Goal: Information Seeking & Learning: Find specific page/section

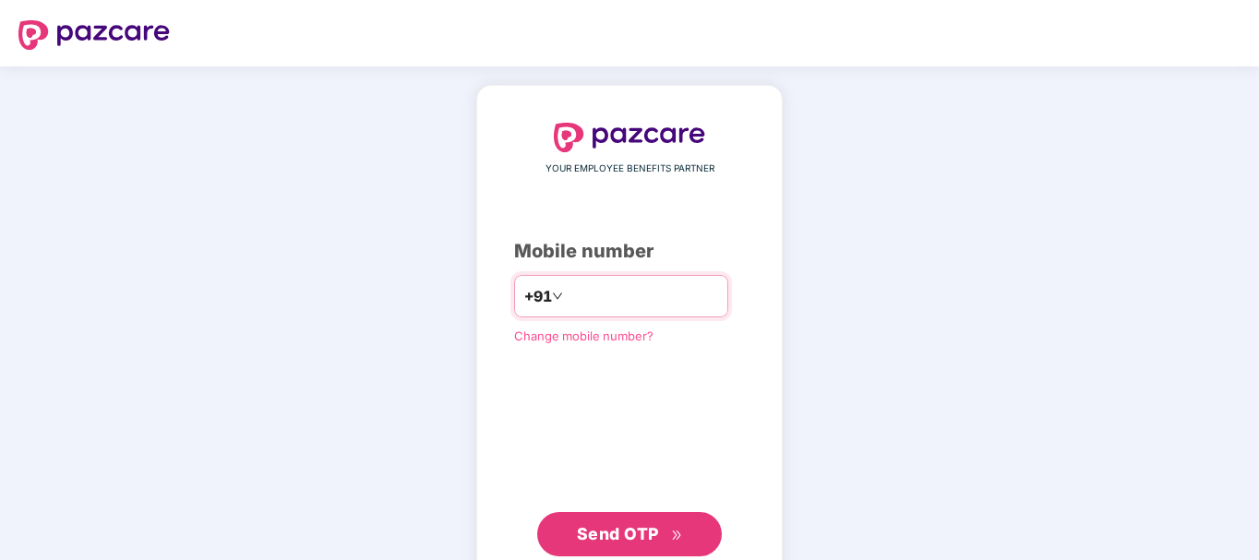
click at [625, 294] on input "number" at bounding box center [642, 297] width 151 height 30
type input "**********"
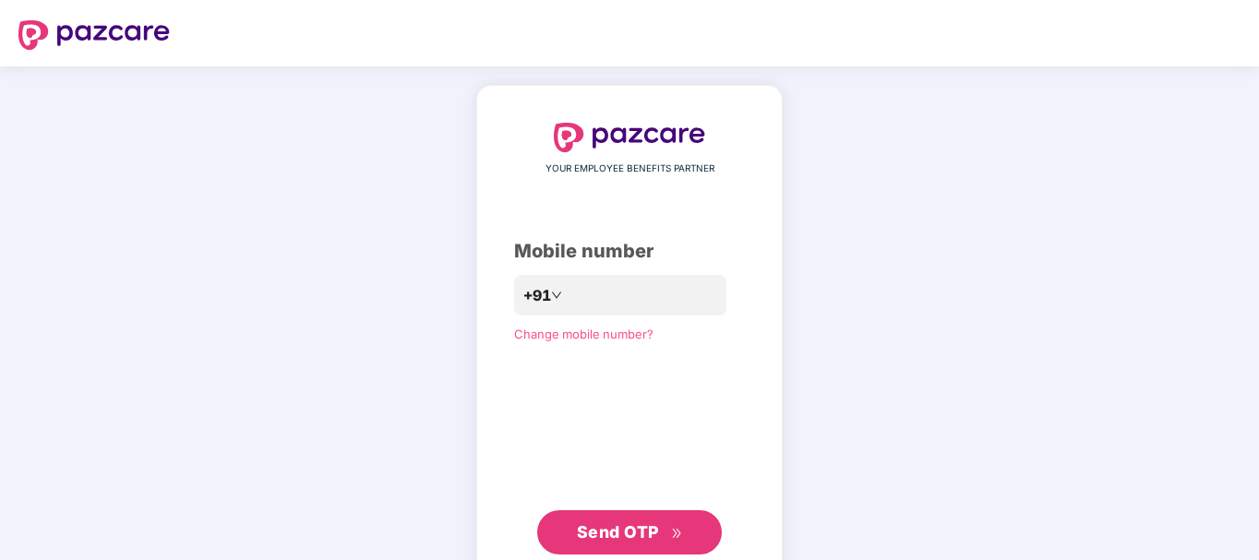
click at [631, 523] on span "Send OTP" at bounding box center [618, 532] width 82 height 19
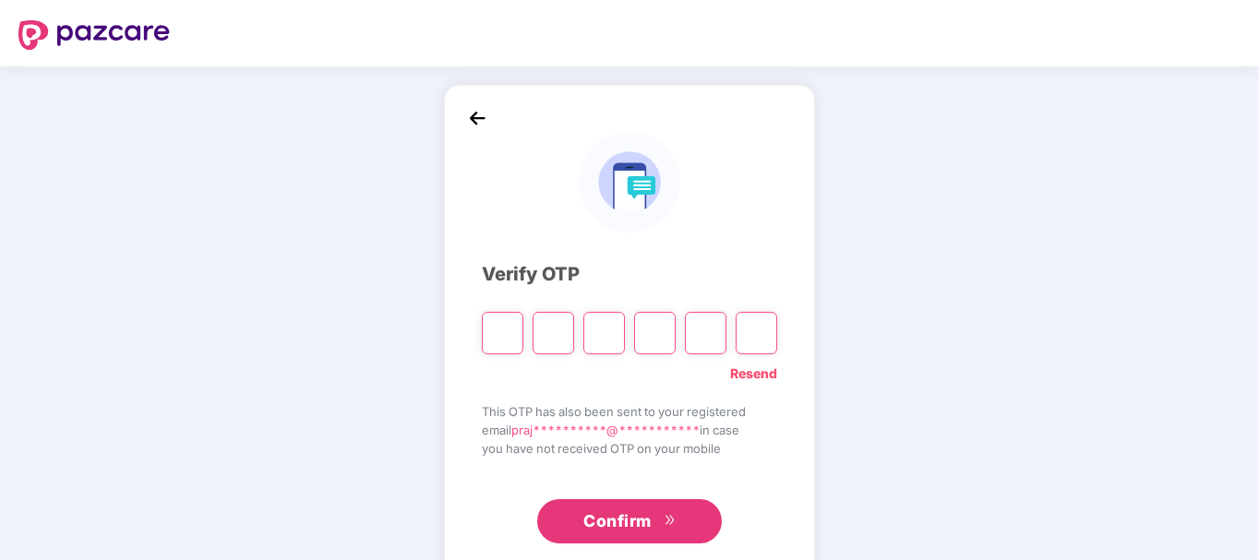
type input "*"
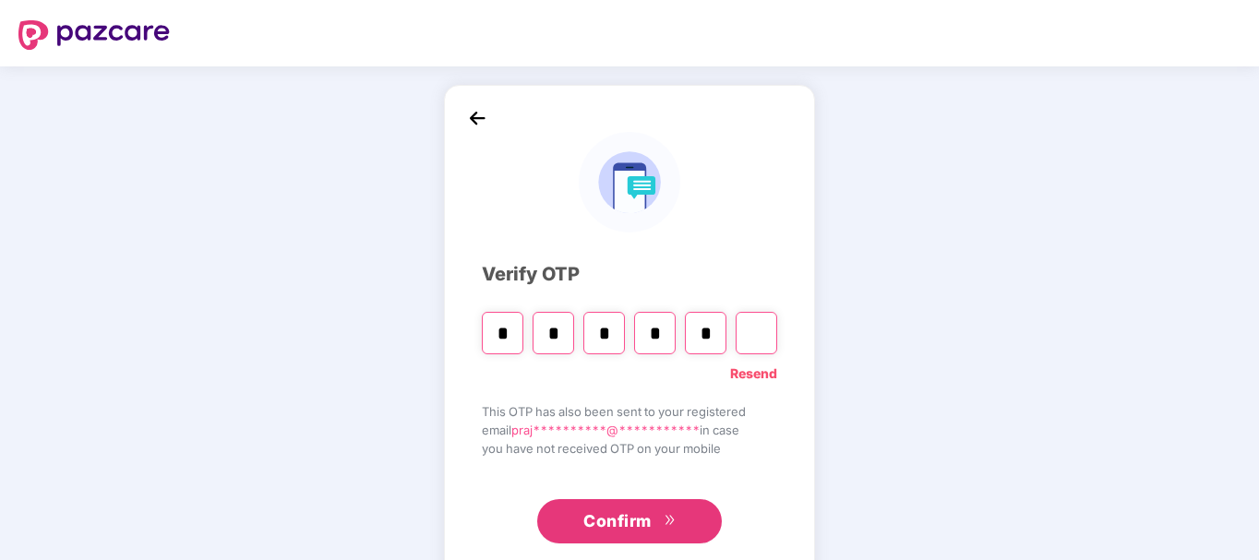
type input "*"
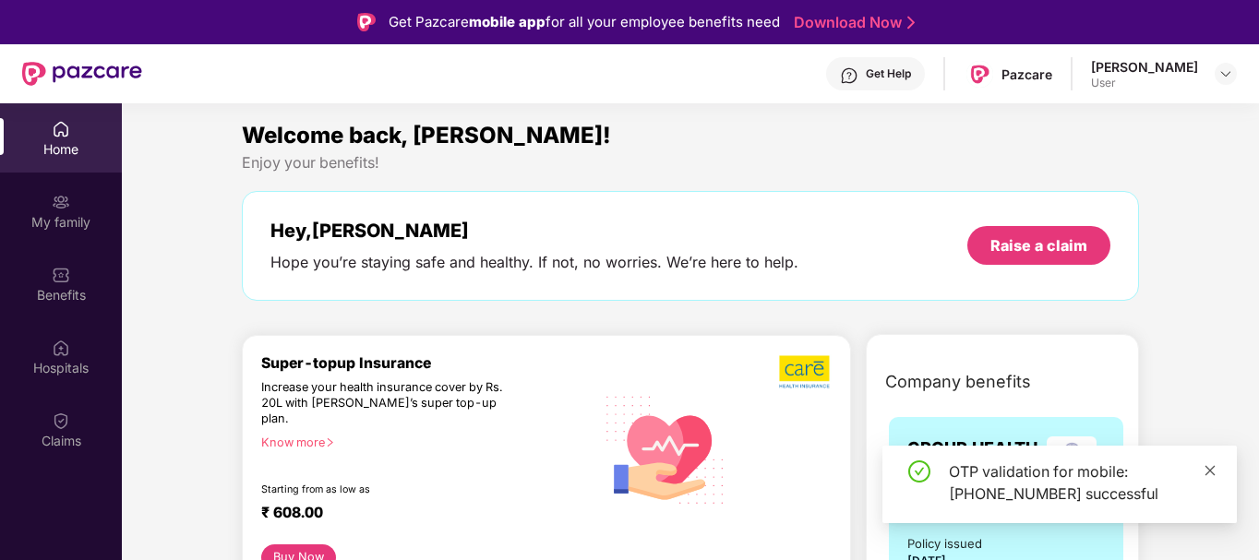
click at [1212, 475] on icon "close" at bounding box center [1210, 470] width 13 height 13
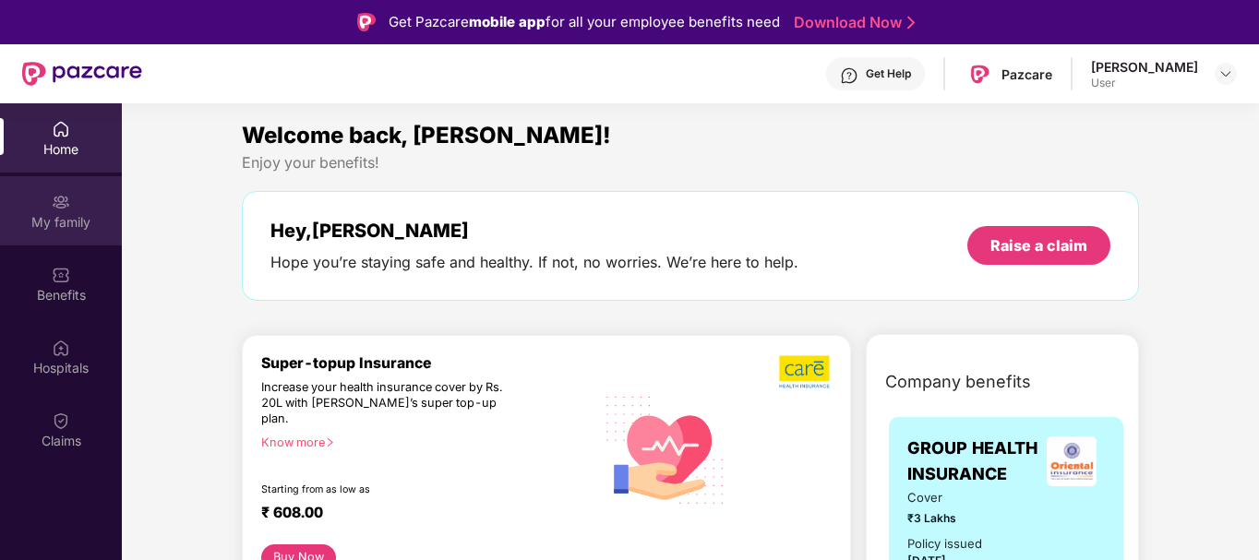
click at [31, 225] on div "My family" at bounding box center [61, 222] width 122 height 18
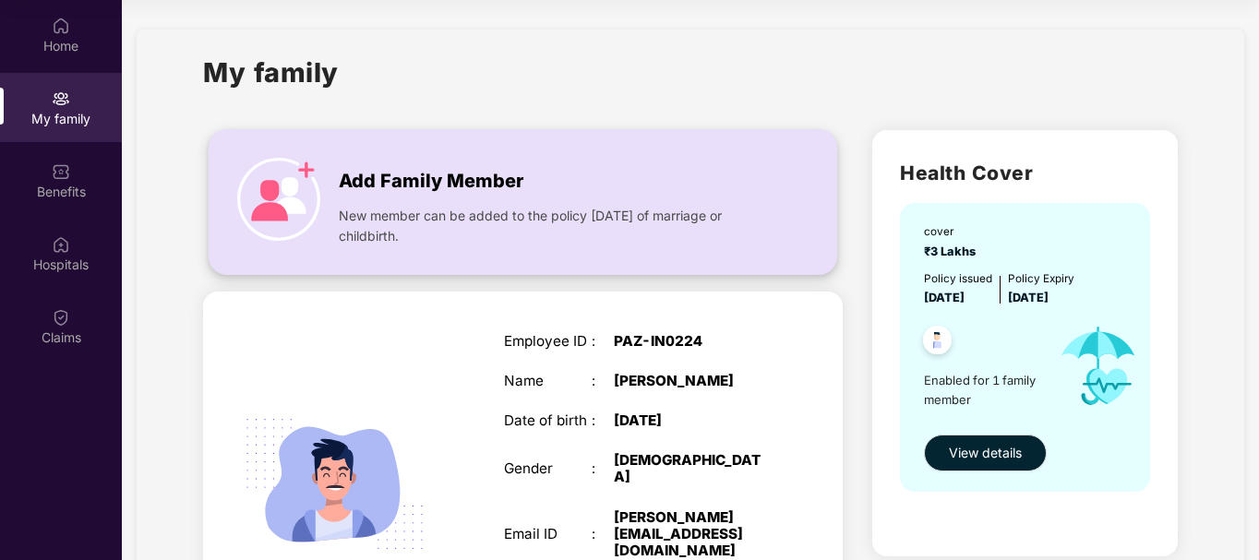
click at [441, 160] on div "Add Family Member" at bounding box center [553, 177] width 428 height 38
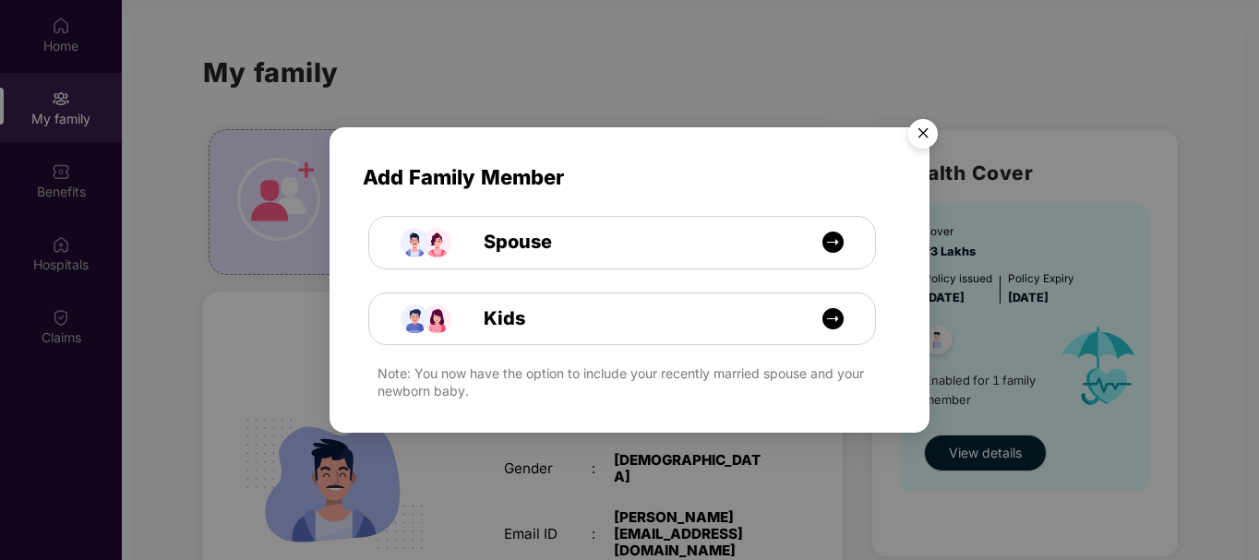
click at [926, 131] on img "Close" at bounding box center [923, 137] width 52 height 52
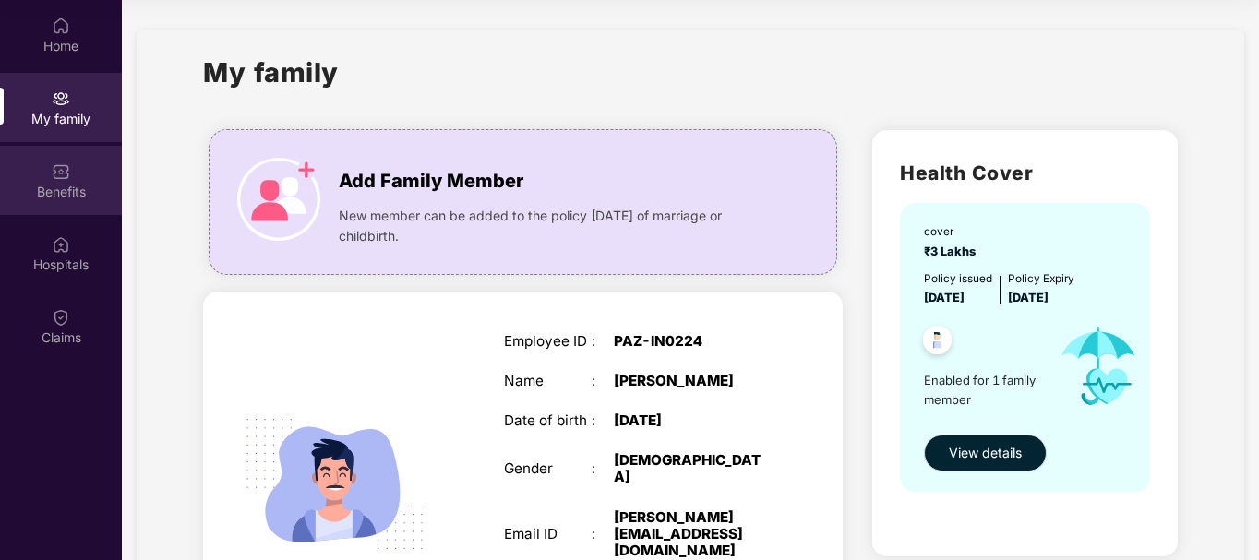
click at [63, 196] on div "Benefits" at bounding box center [61, 192] width 122 height 18
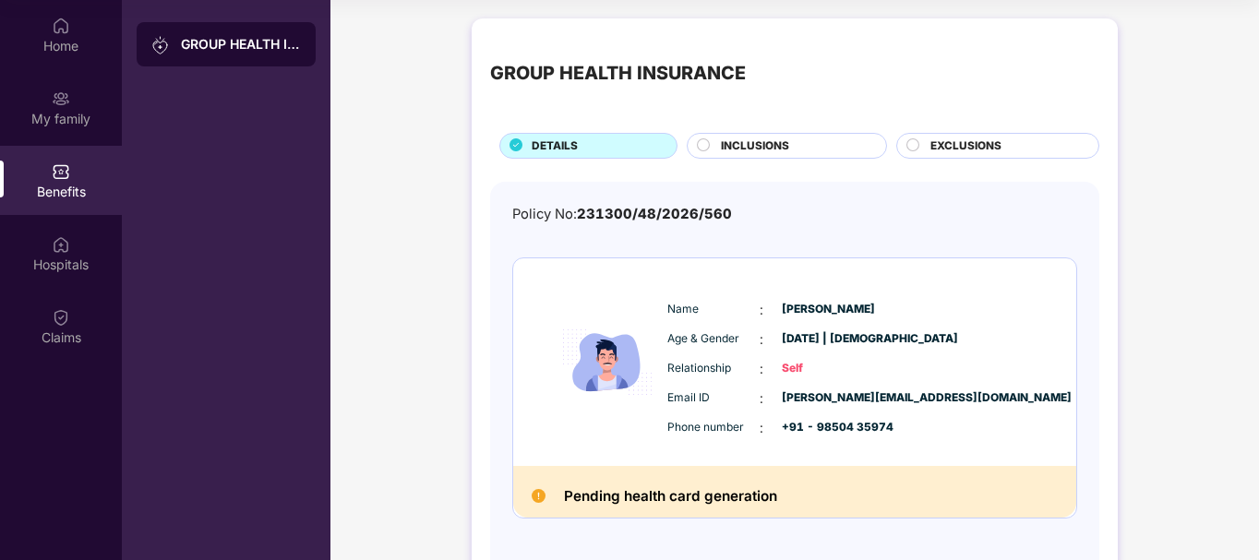
click at [810, 138] on div "INCLUSIONS" at bounding box center [794, 148] width 165 height 20
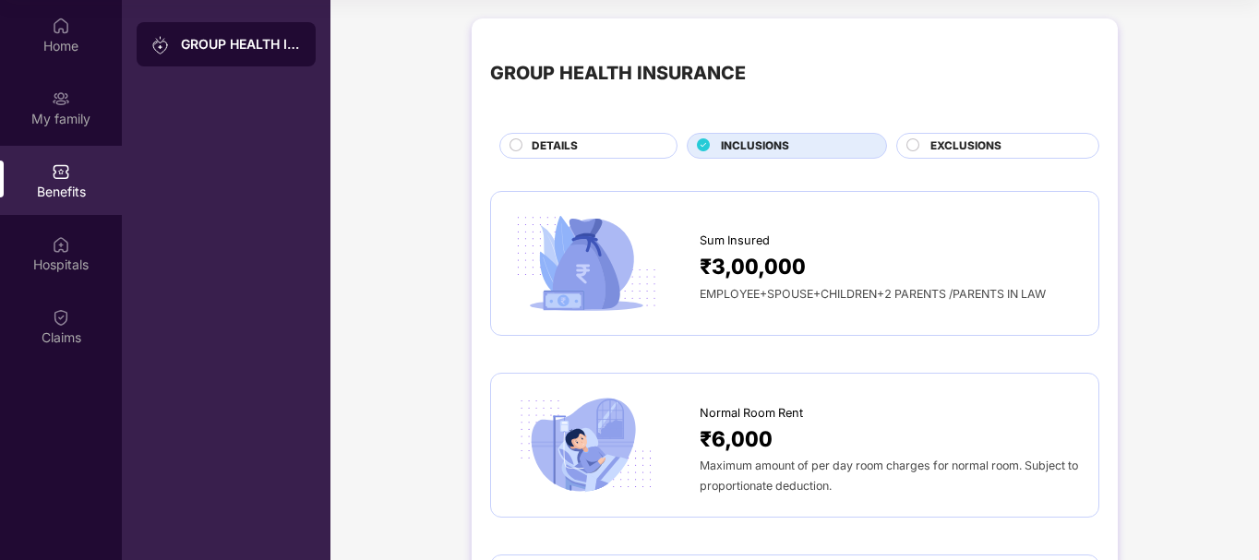
click at [606, 140] on div "DETAILS" at bounding box center [595, 148] width 145 height 20
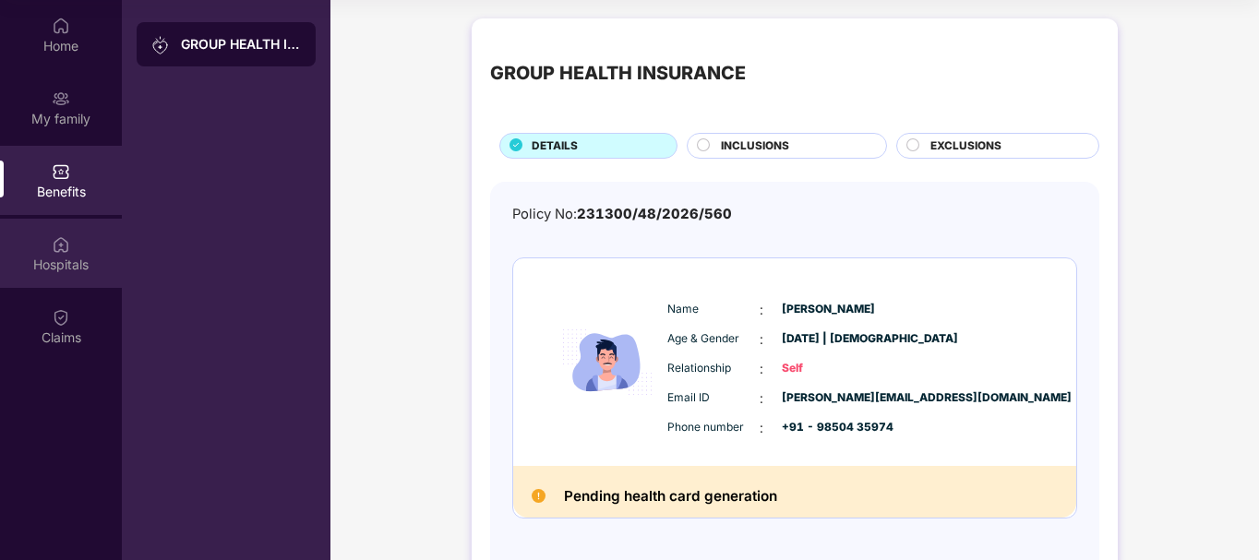
click at [70, 265] on div "Hospitals" at bounding box center [61, 265] width 122 height 18
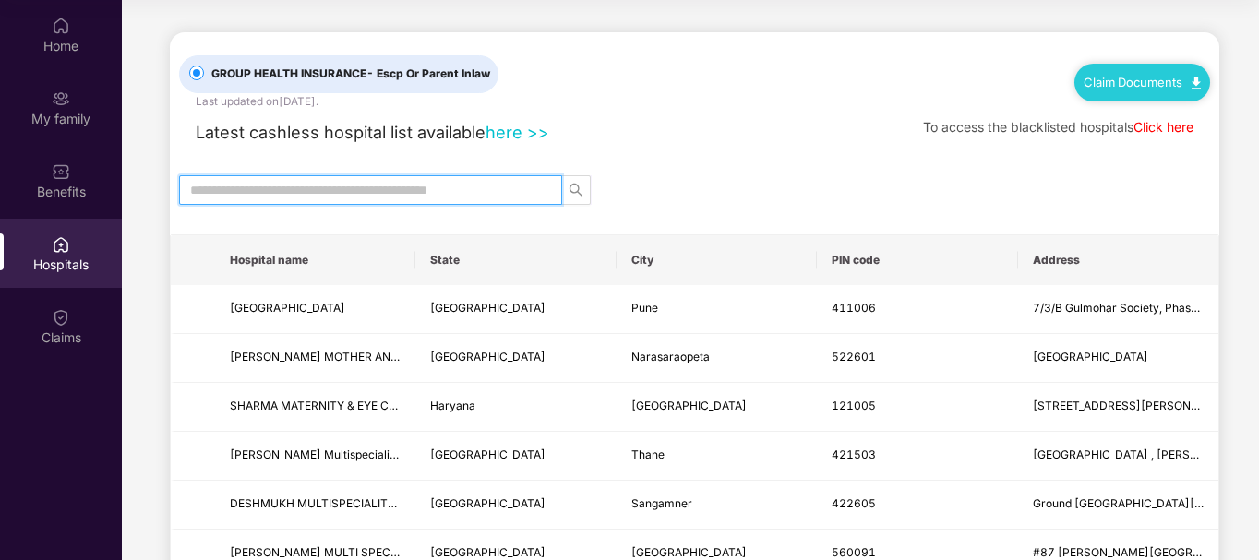
click at [502, 180] on input "text" at bounding box center [363, 190] width 346 height 20
type input "******"
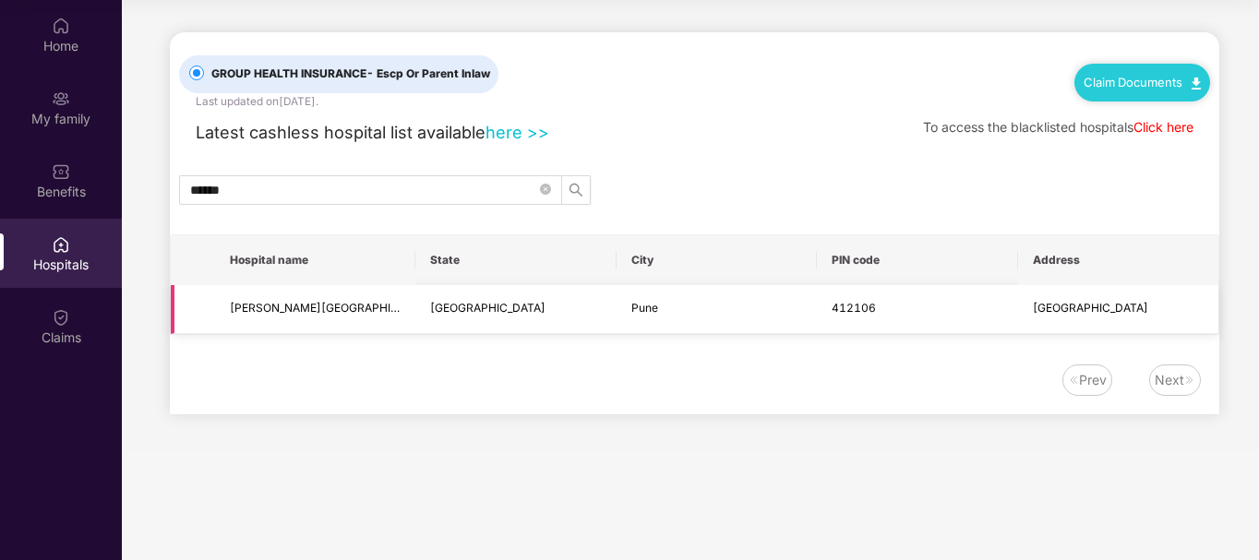
click at [561, 321] on td "[GEOGRAPHIC_DATA]" at bounding box center [515, 309] width 200 height 49
click at [566, 294] on td "[GEOGRAPHIC_DATA]" at bounding box center [515, 309] width 200 height 49
click at [564, 294] on td "[GEOGRAPHIC_DATA]" at bounding box center [515, 309] width 200 height 49
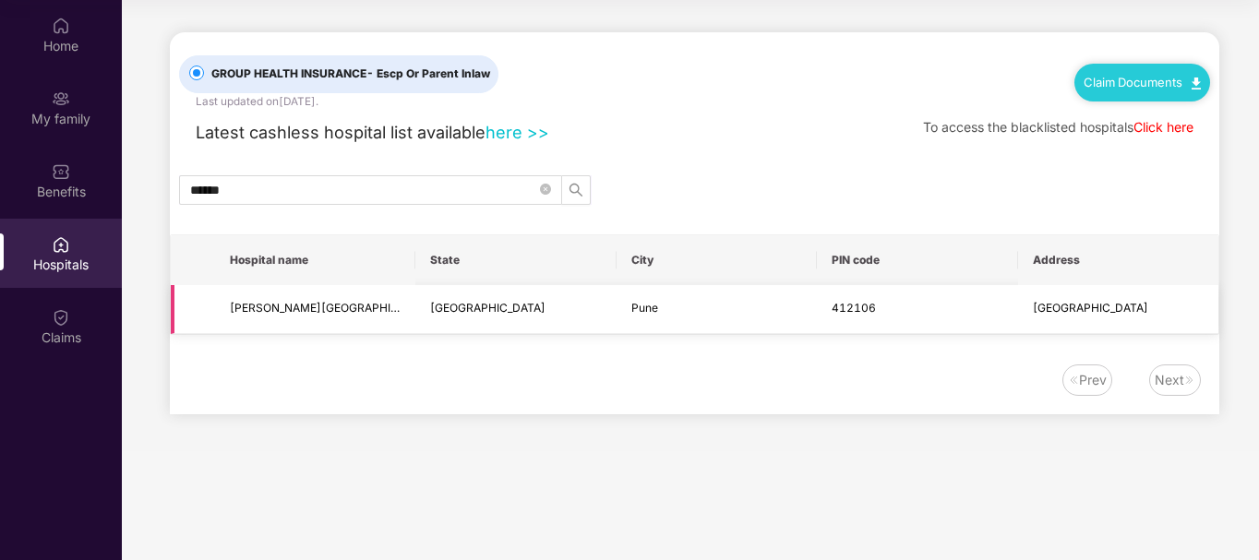
click at [564, 294] on td "[GEOGRAPHIC_DATA]" at bounding box center [515, 309] width 200 height 49
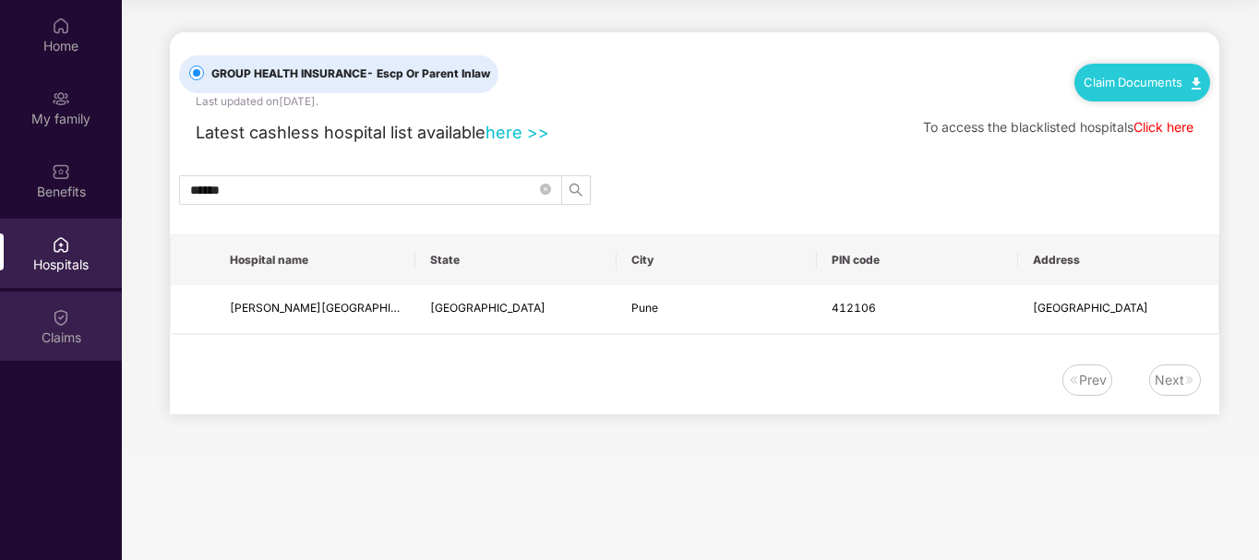
click at [78, 298] on div "Claims" at bounding box center [61, 326] width 122 height 69
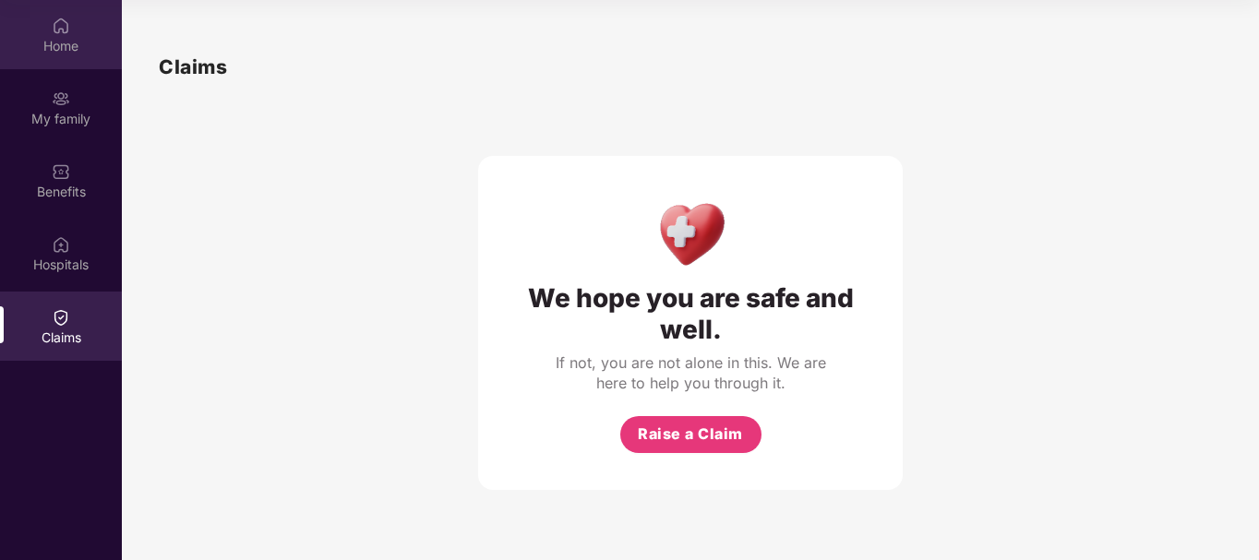
click at [84, 43] on div "Home" at bounding box center [61, 46] width 122 height 18
